Goal: Use online tool/utility: Utilize a website feature to perform a specific function

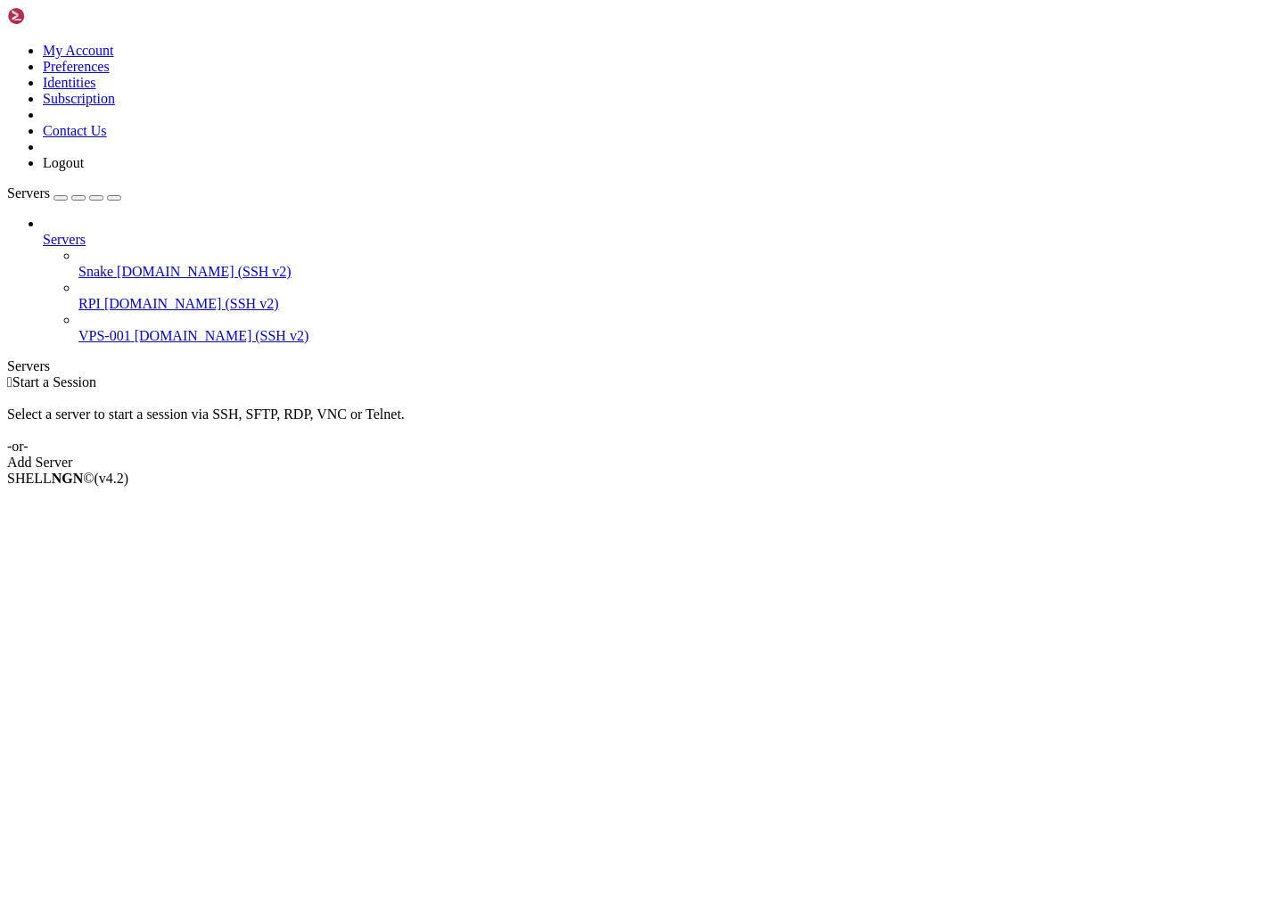
click at [117, 264] on span "[DOMAIN_NAME] (SSH v2)" at bounding box center [204, 271] width 175 height 15
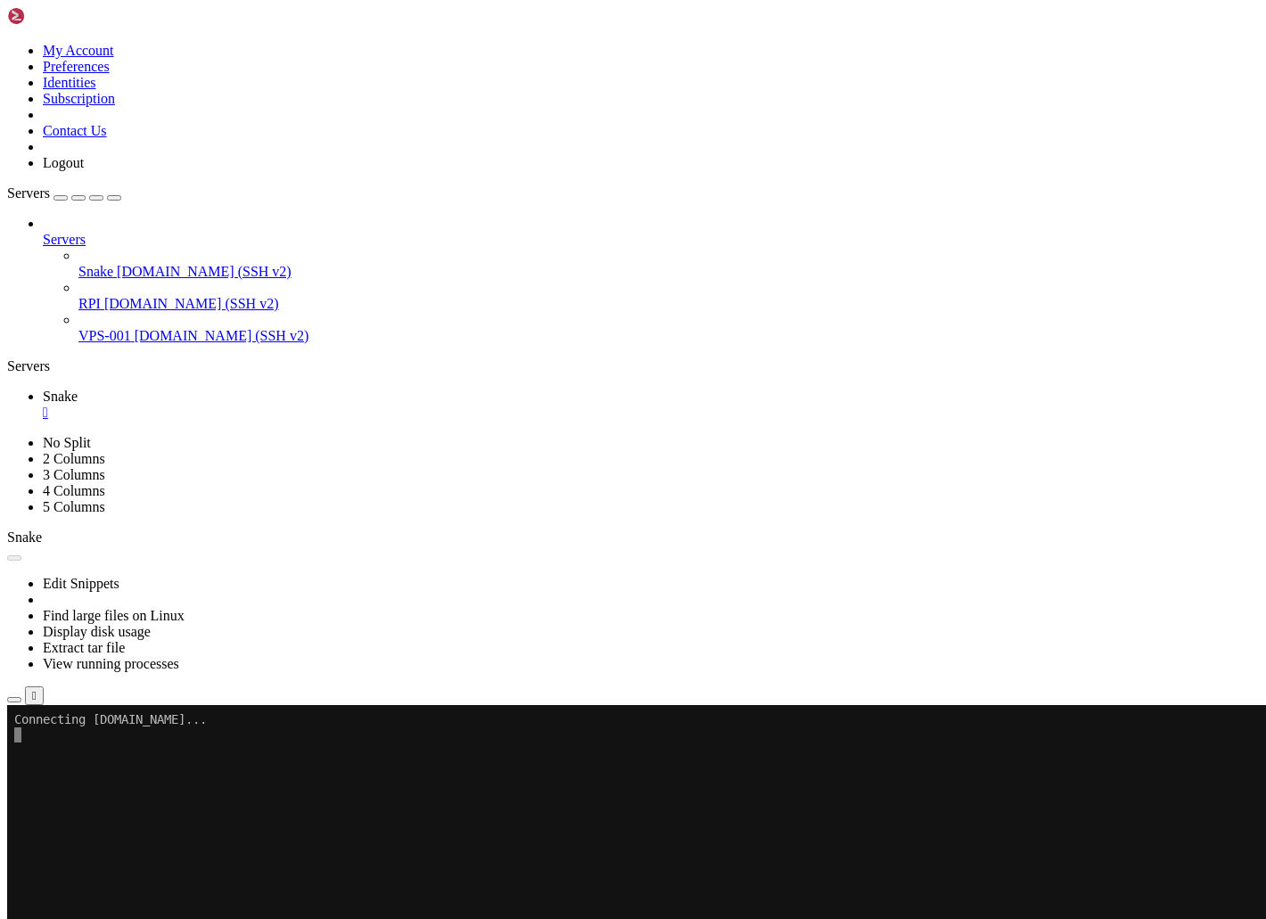
click at [114, 198] on icon "button" at bounding box center [114, 198] width 0 height 0
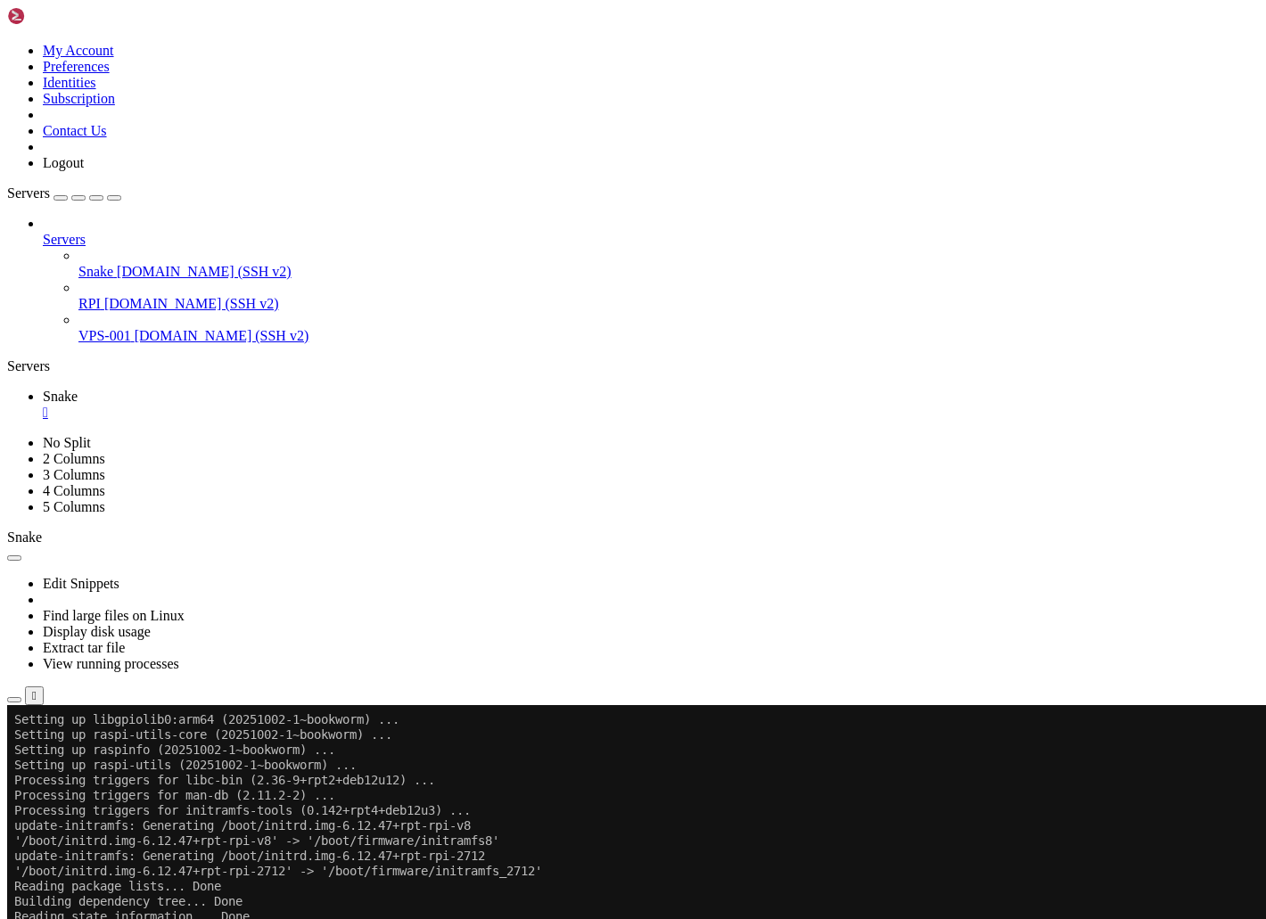
scroll to position [1197, 0]
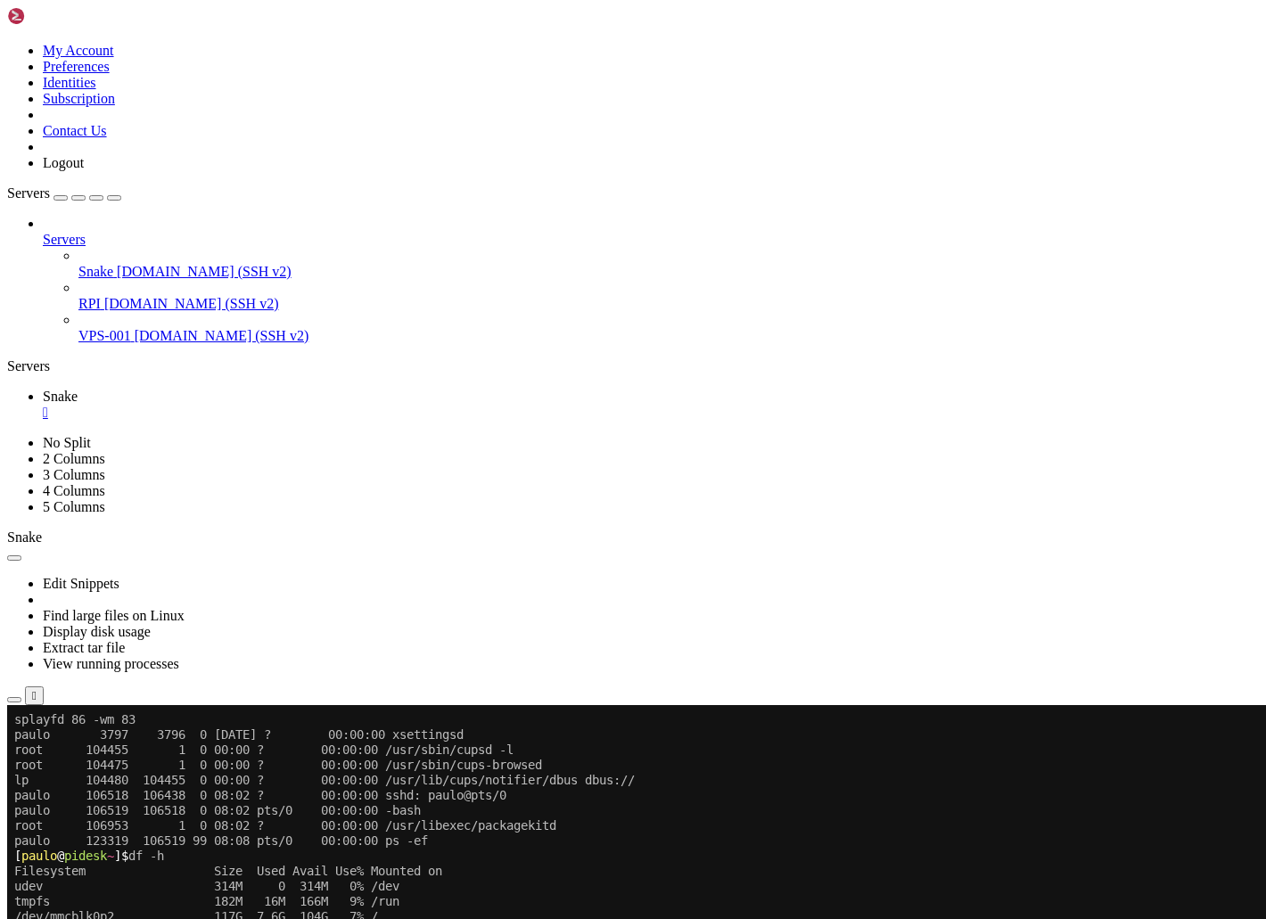
scroll to position [0, 0]
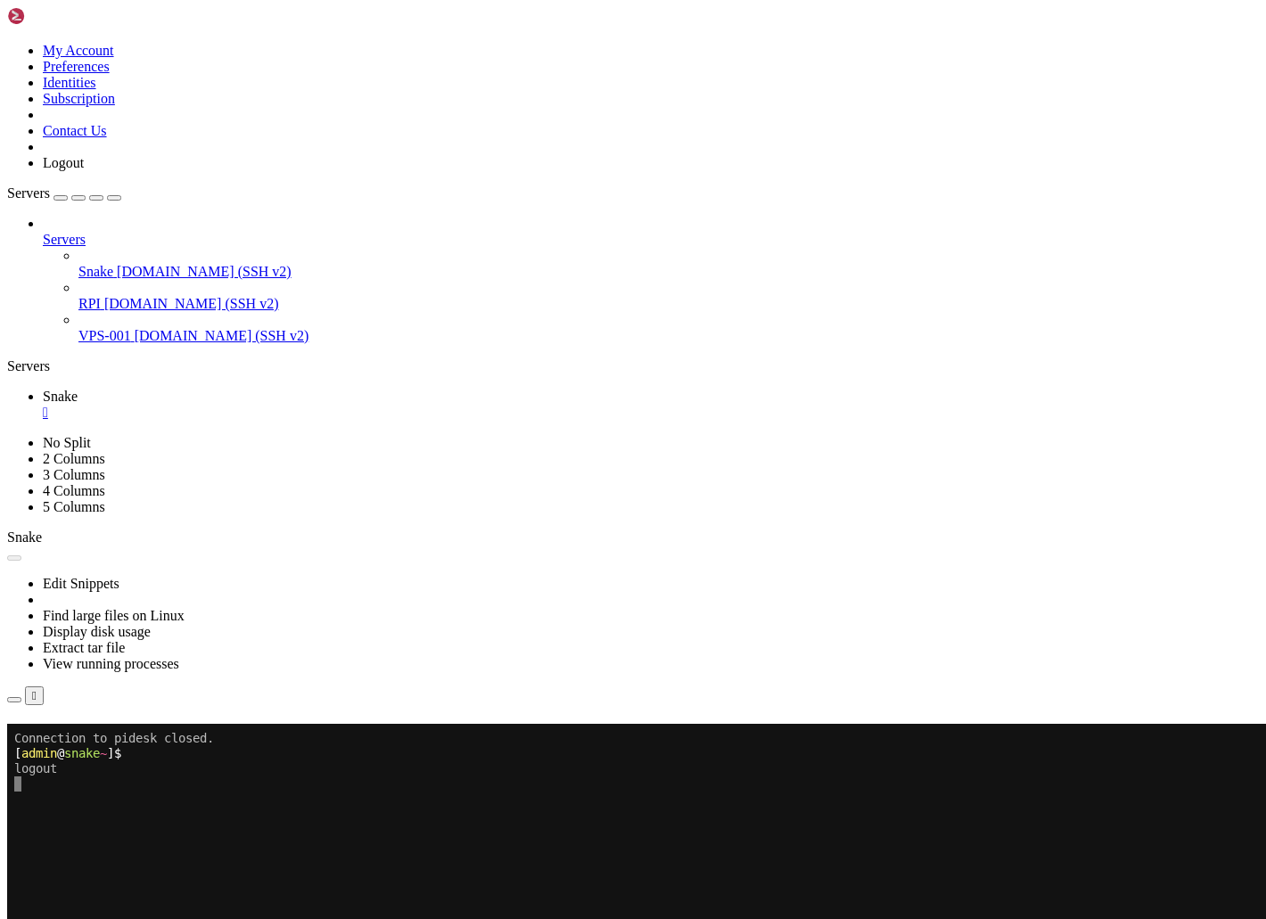
click at [103, 405] on div "" at bounding box center [651, 413] width 1216 height 16
